Goal: Check status

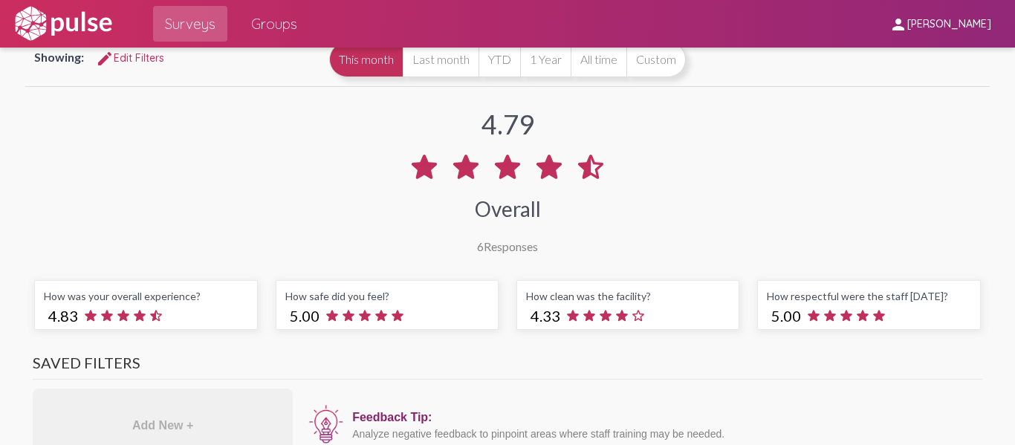
scroll to position [55, 0]
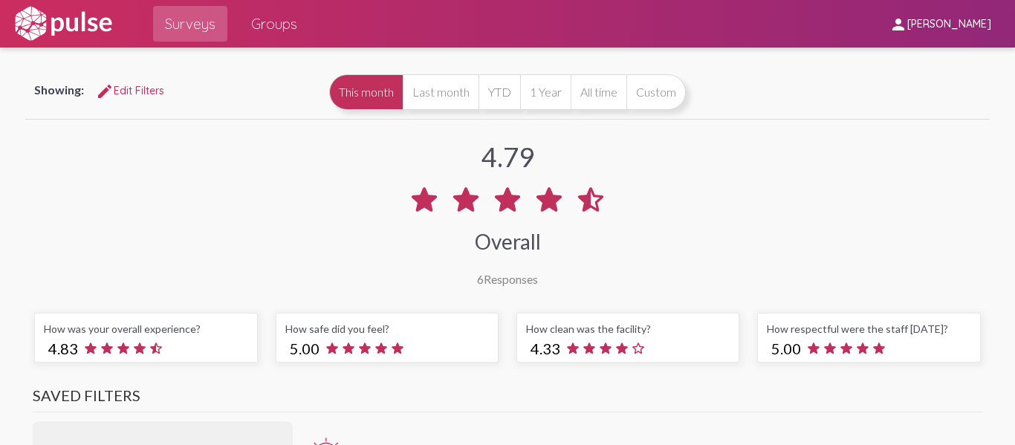
click at [285, 233] on div "4.79 Overall 6 Responses" at bounding box center [507, 204] width 964 height 163
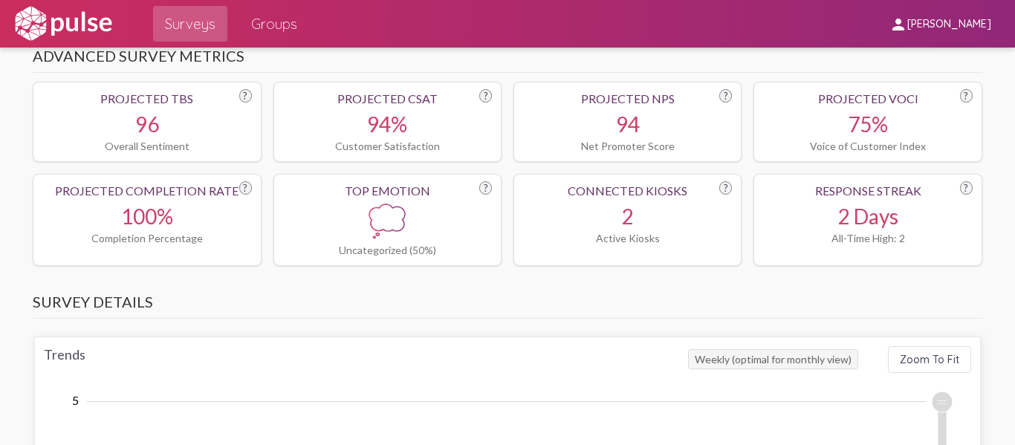
scroll to position [565, 0]
